Goal: Navigation & Orientation: Find specific page/section

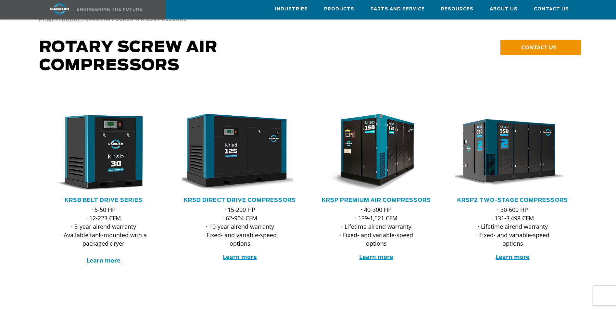
scroll to position [38, 0]
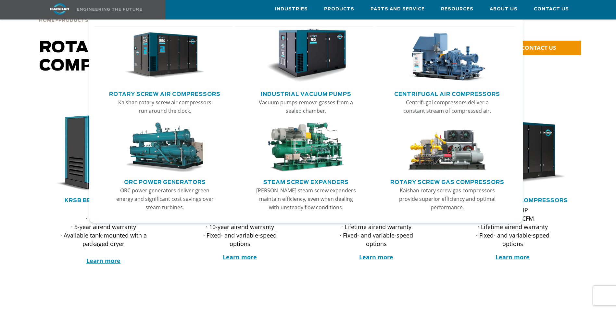
click at [191, 81] on img "Main menu" at bounding box center [165, 56] width 80 height 54
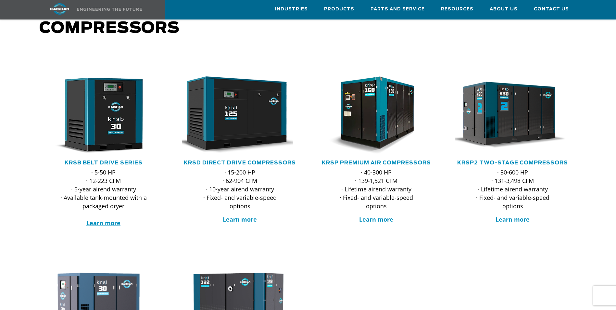
scroll to position [76, 0]
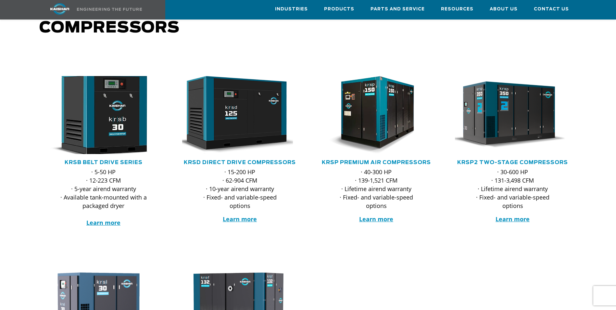
click at [111, 98] on img at bounding box center [98, 115] width 127 height 86
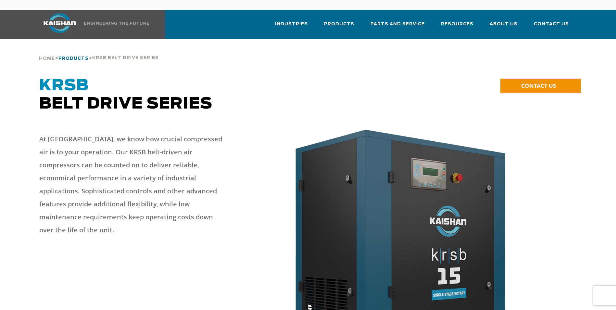
click at [76, 57] on span "Products" at bounding box center [73, 59] width 30 height 4
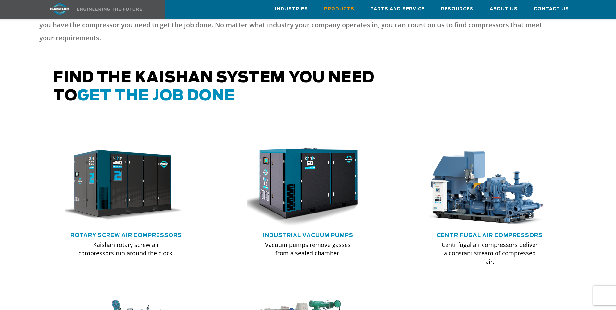
scroll to position [305, 0]
